Goal: Register for event/course

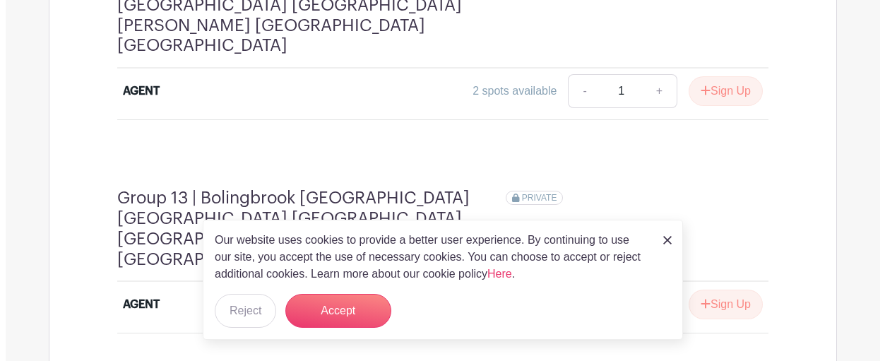
scroll to position [3814, 0]
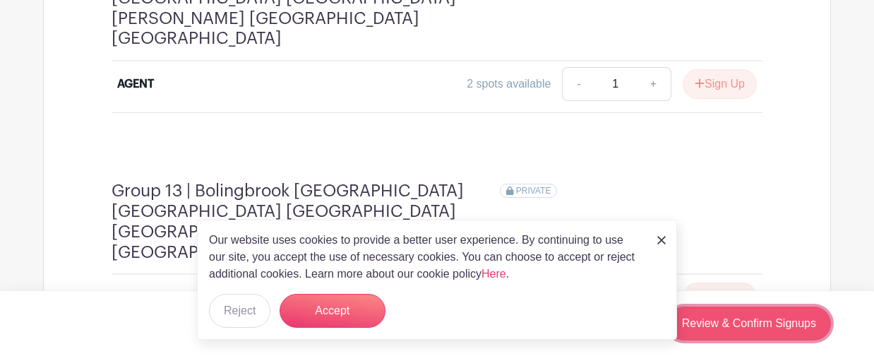
click at [749, 324] on link "Review & Confirm Signups" at bounding box center [749, 324] width 164 height 34
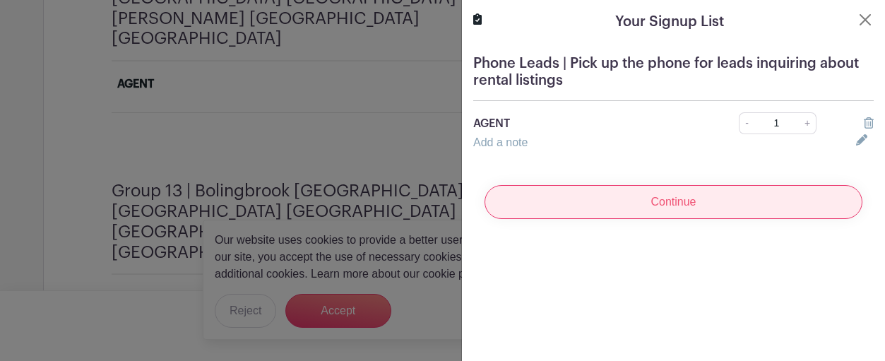
click at [651, 203] on input "Continue" at bounding box center [673, 202] width 378 height 34
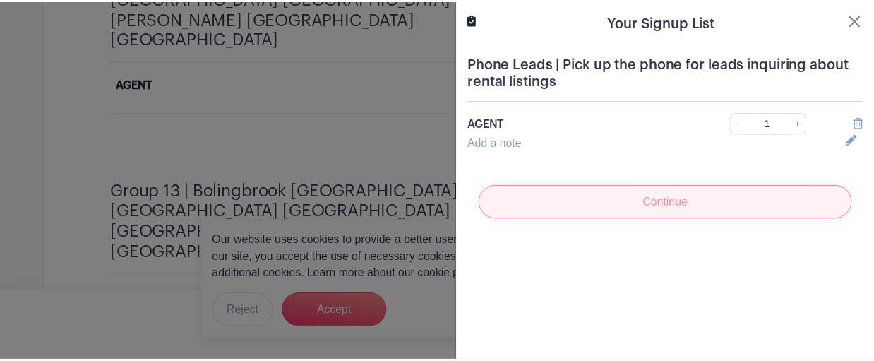
scroll to position [3809, 0]
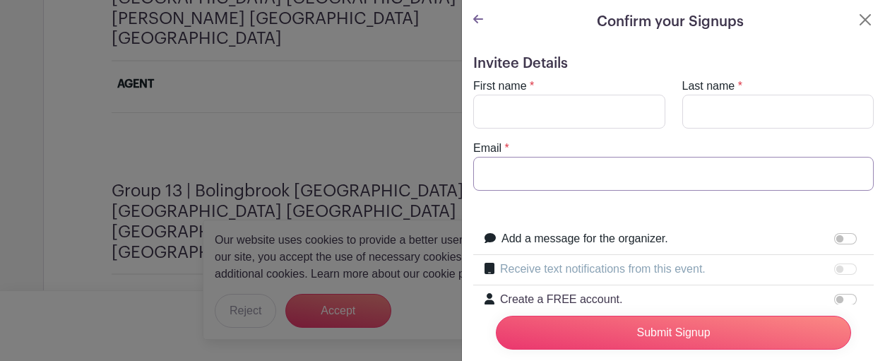
click at [521, 167] on input "Email" at bounding box center [673, 174] width 400 height 34
type input "[PERSON_NAME][EMAIL_ADDRESS][DOMAIN_NAME]"
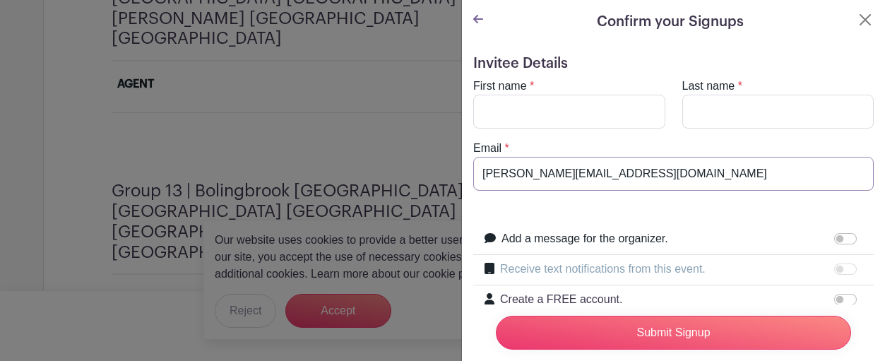
type input "[PERSON_NAME]"
type input "stenzl"
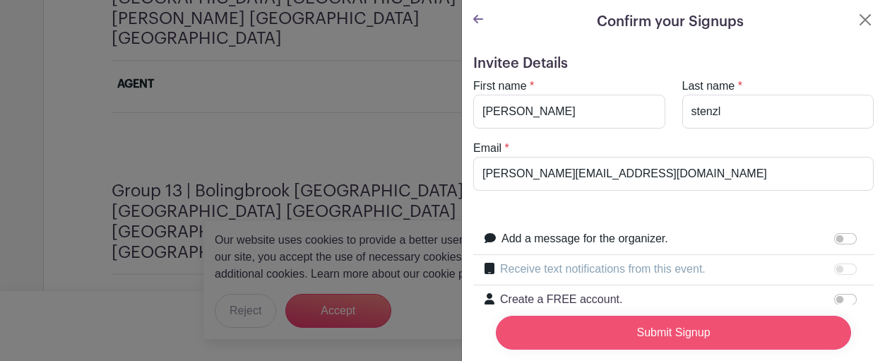
click at [650, 317] on input "Submit Signup" at bounding box center [673, 333] width 355 height 34
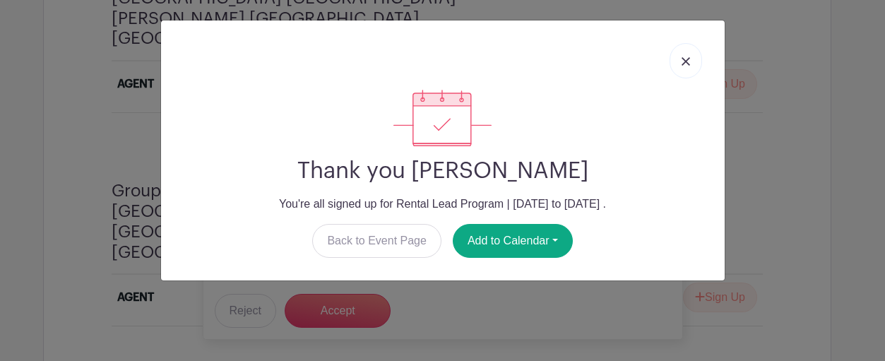
click at [682, 60] on img at bounding box center [686, 61] width 8 height 8
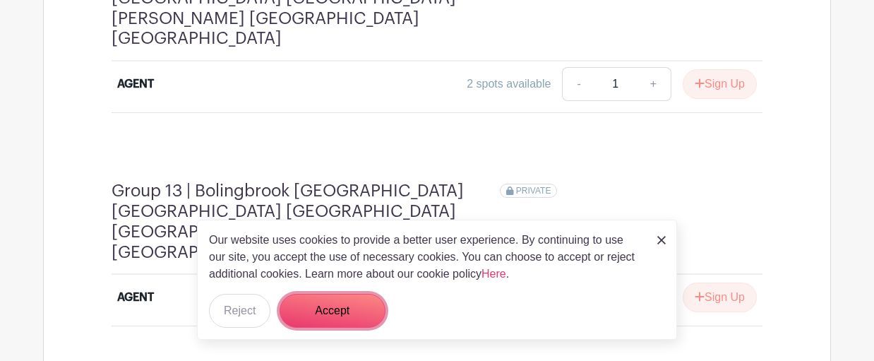
click at [340, 315] on button "Accept" at bounding box center [333, 311] width 106 height 34
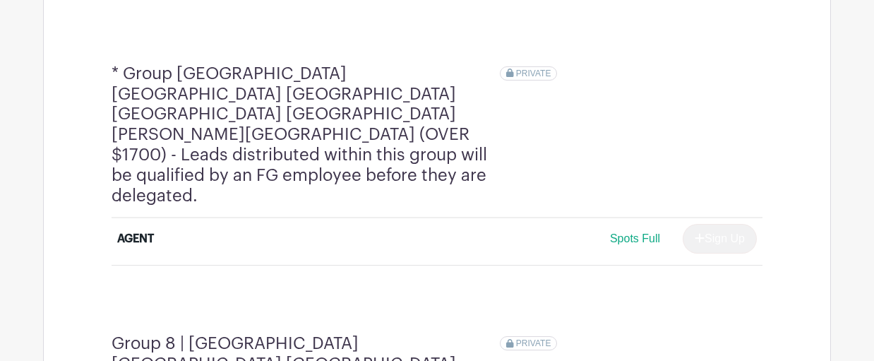
scroll to position [2538, 0]
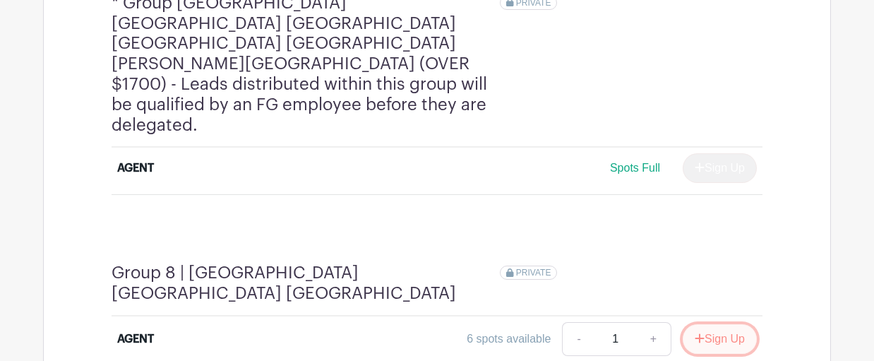
click at [710, 324] on button "Sign Up" at bounding box center [720, 339] width 74 height 30
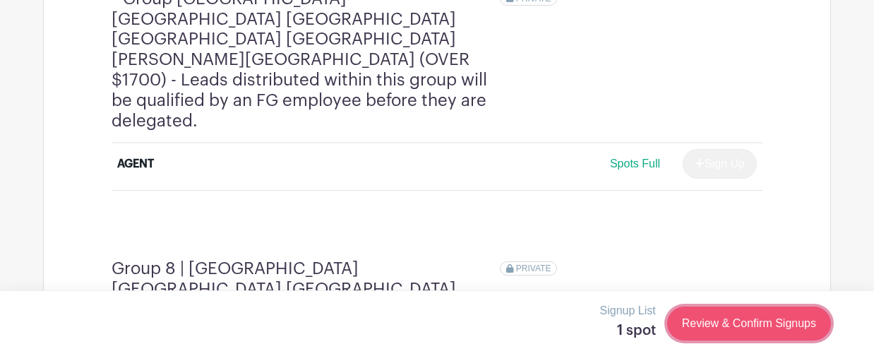
scroll to position [2530, 0]
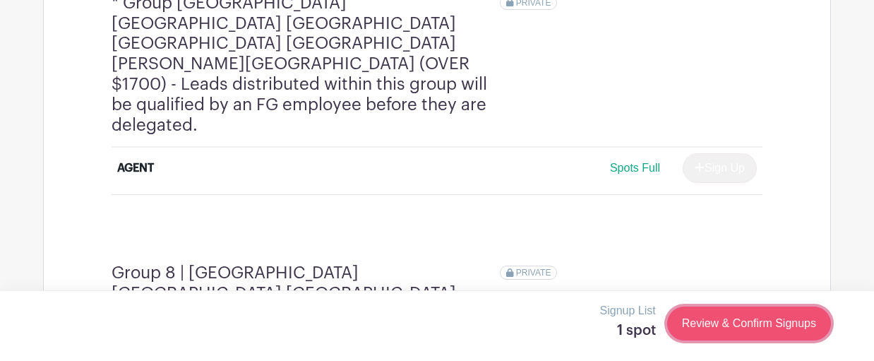
click at [741, 329] on link "Review & Confirm Signups" at bounding box center [749, 324] width 164 height 34
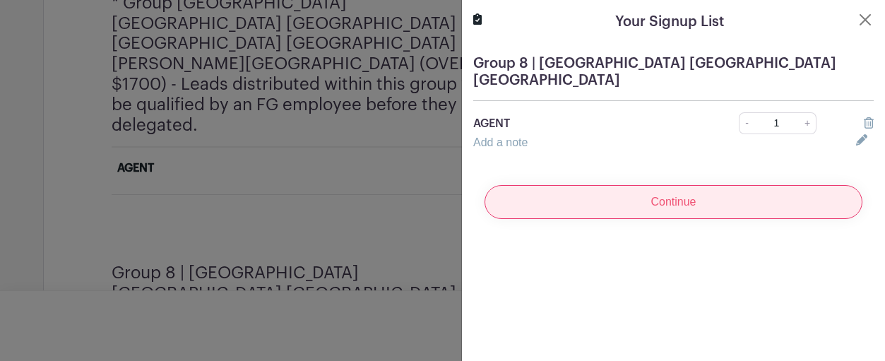
click at [662, 185] on input "Continue" at bounding box center [673, 202] width 378 height 34
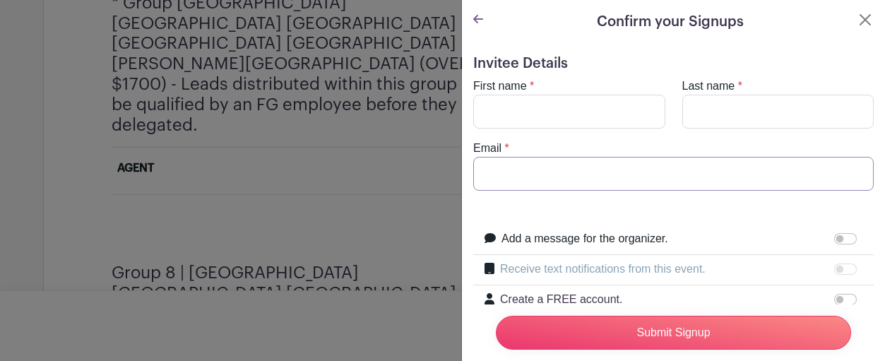
click at [494, 184] on input "Email" at bounding box center [673, 174] width 400 height 34
type input "[PERSON_NAME][EMAIL_ADDRESS][DOMAIN_NAME]"
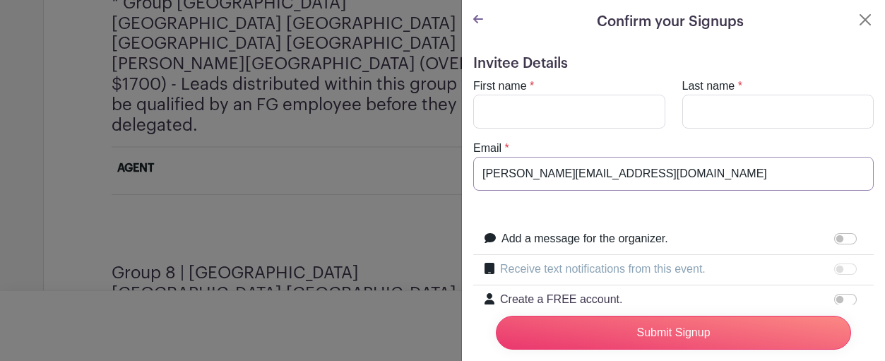
type input "[PERSON_NAME]"
type input "stenzl"
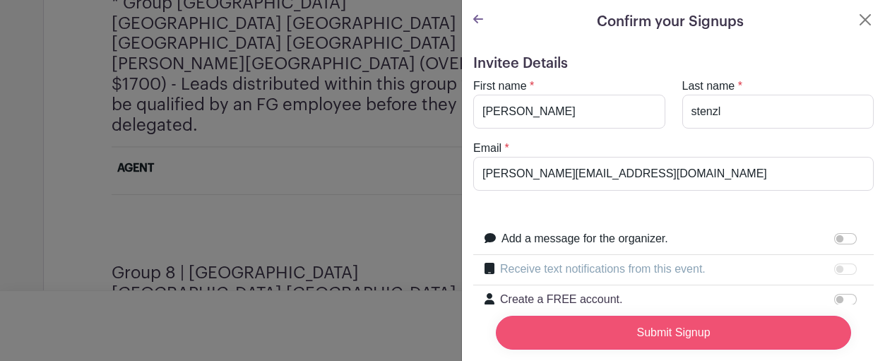
click at [618, 326] on input "Submit Signup" at bounding box center [673, 333] width 355 height 34
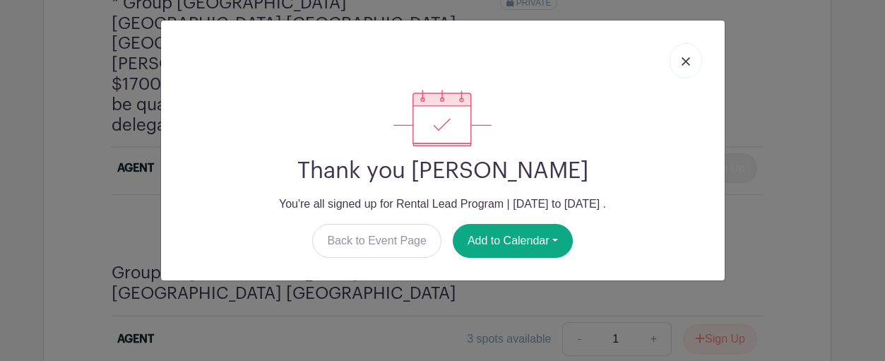
click at [688, 66] on link at bounding box center [686, 60] width 32 height 35
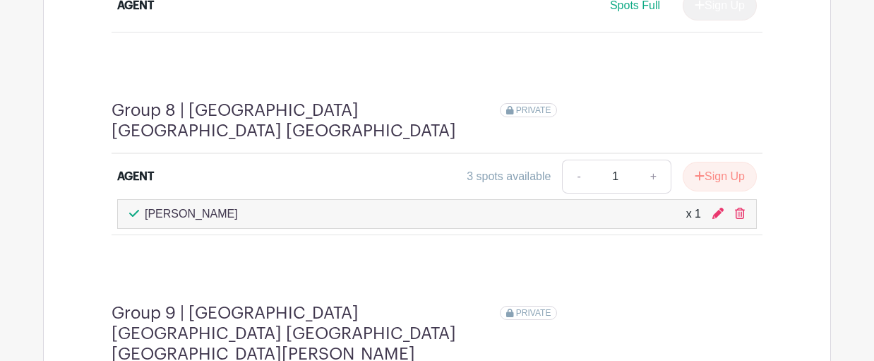
scroll to position [2742, 0]
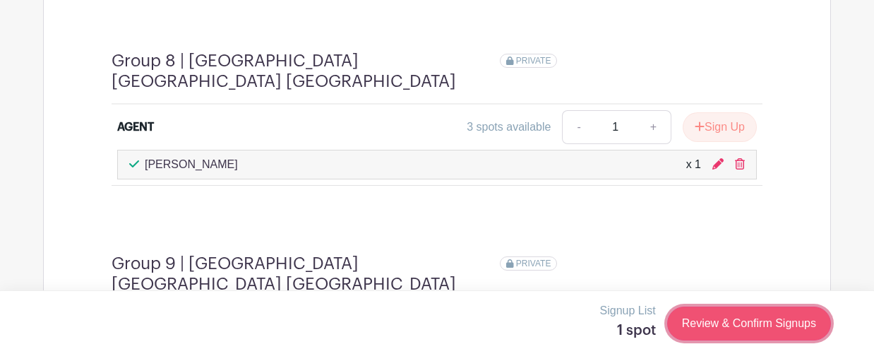
click at [718, 333] on link "Review & Confirm Signups" at bounding box center [749, 324] width 164 height 34
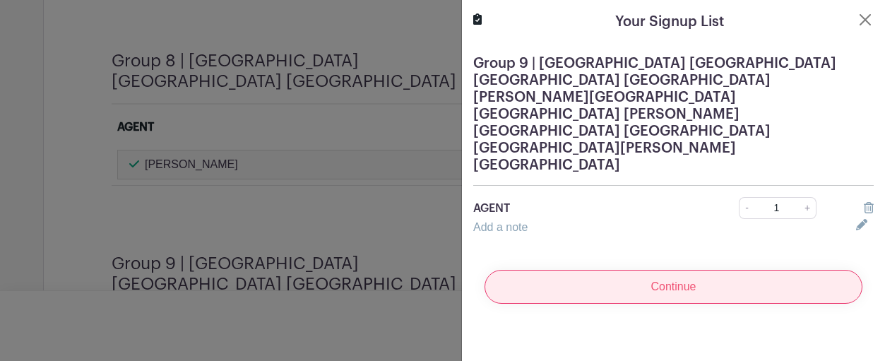
click at [660, 270] on input "Continue" at bounding box center [673, 287] width 378 height 34
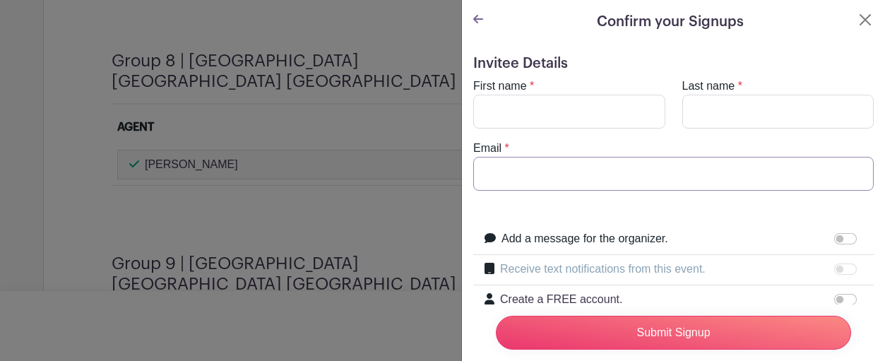
click at [513, 188] on input "Email" at bounding box center [673, 174] width 400 height 34
type input "[PERSON_NAME][EMAIL_ADDRESS][DOMAIN_NAME]"
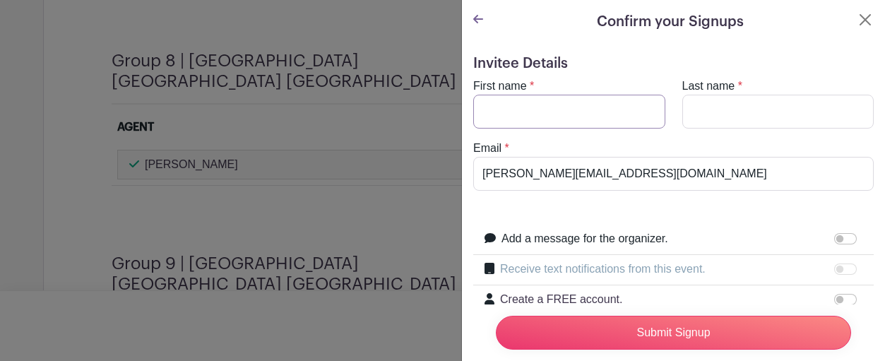
type input "[PERSON_NAME]"
type input "stenzl"
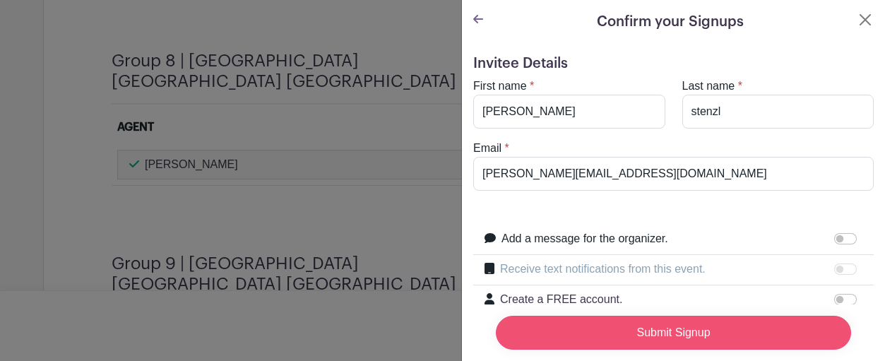
click at [620, 319] on input "Submit Signup" at bounding box center [673, 333] width 355 height 34
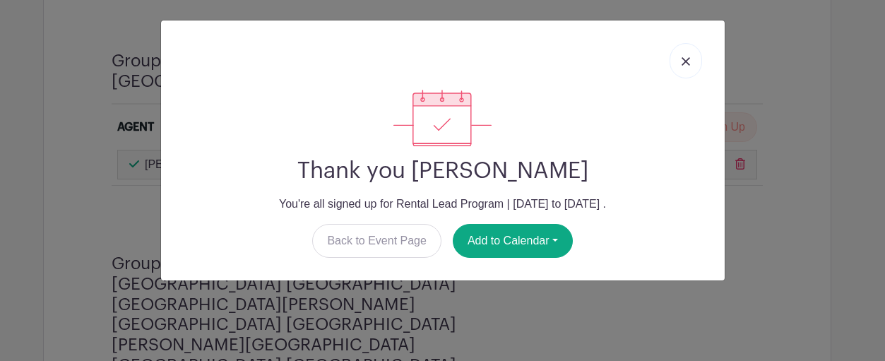
click at [694, 60] on link at bounding box center [686, 60] width 32 height 35
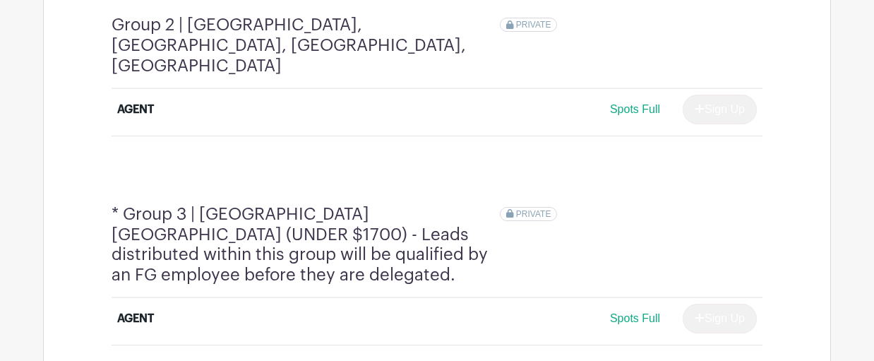
scroll to position [1391, 0]
